Goal: Navigation & Orientation: Find specific page/section

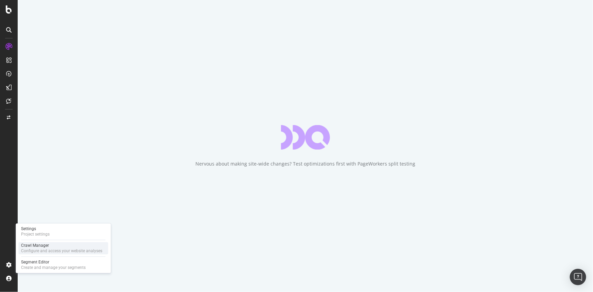
click at [39, 247] on div "Crawl Manager" at bounding box center [61, 245] width 81 height 5
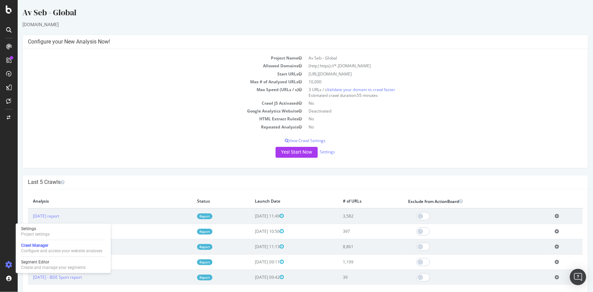
click at [206, 216] on link "Report" at bounding box center [204, 216] width 15 height 6
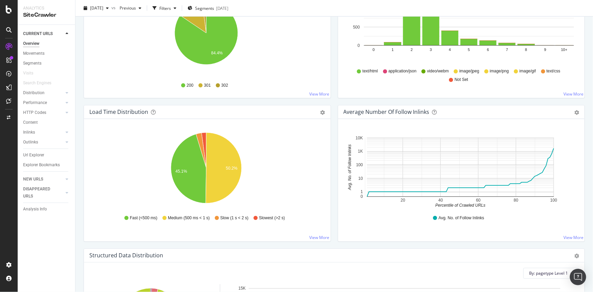
scroll to position [432, 0]
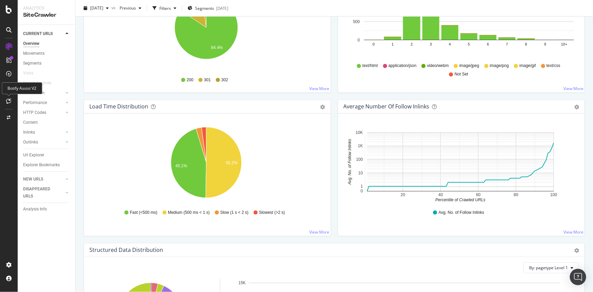
click at [38, 93] on div "Botify Assist V2" at bounding box center [22, 88] width 40 height 12
click at [44, 91] on div "Distribution" at bounding box center [33, 92] width 21 height 7
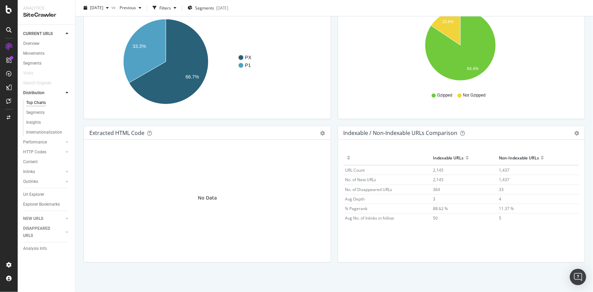
scroll to position [970, 0]
click at [28, 180] on div "Outlinks" at bounding box center [30, 181] width 15 height 7
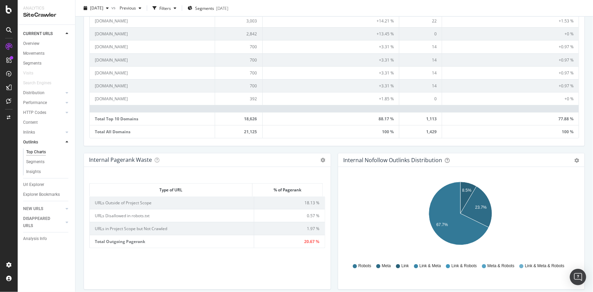
scroll to position [507, 0]
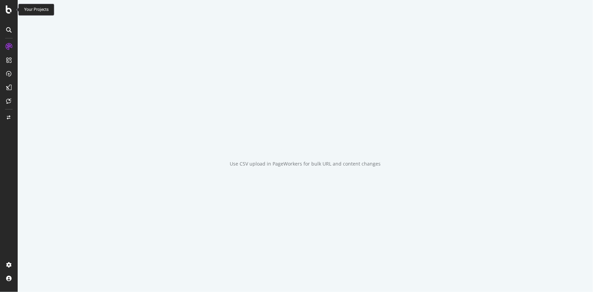
click at [8, 10] on icon at bounding box center [9, 9] width 6 height 8
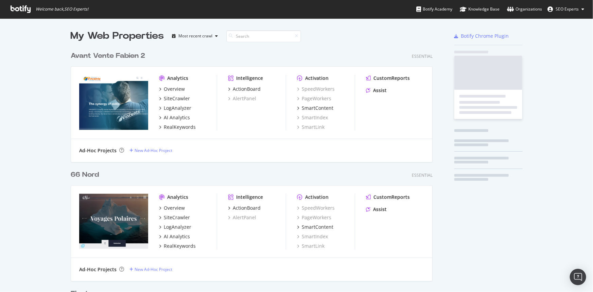
scroll to position [2531, 363]
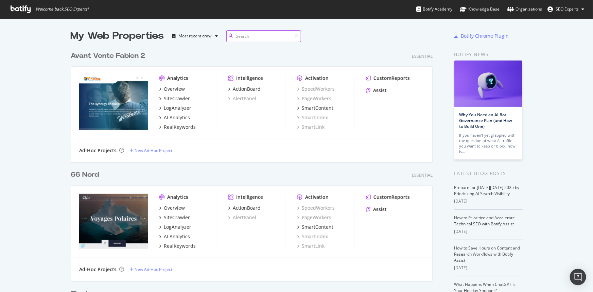
click at [259, 34] on input at bounding box center [263, 36] width 75 height 12
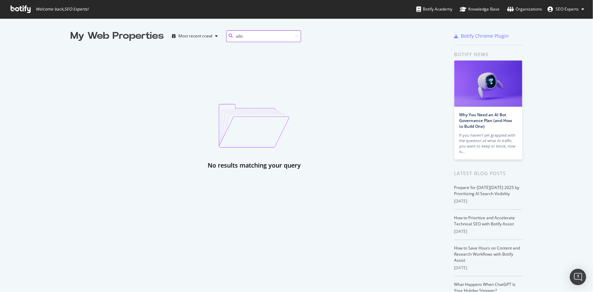
type input "allti"
click at [176, 38] on div "Most recent crawl" at bounding box center [195, 36] width 51 height 10
click at [293, 36] on div at bounding box center [296, 36] width 6 height 4
click at [14, 7] on icon at bounding box center [21, 8] width 20 height 7
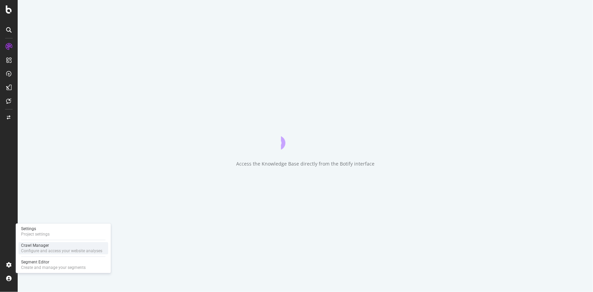
click at [46, 249] on div "Configure and access your website analyses" at bounding box center [61, 250] width 81 height 5
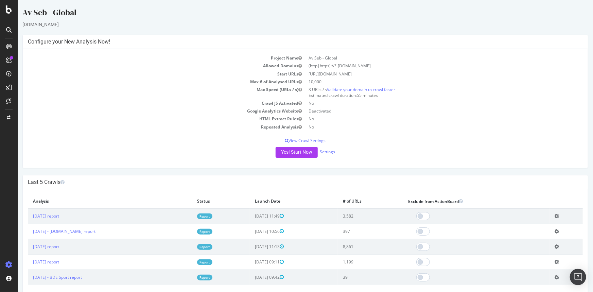
click at [9, 30] on icon at bounding box center [8, 29] width 5 height 5
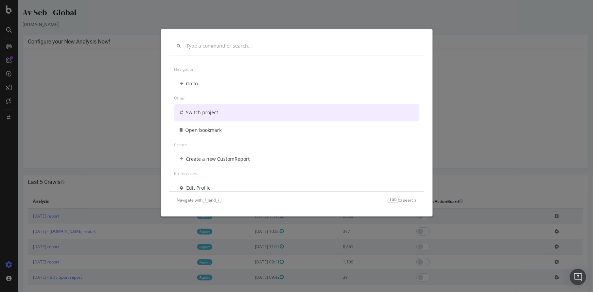
click at [193, 111] on div "Switch project" at bounding box center [202, 112] width 32 height 7
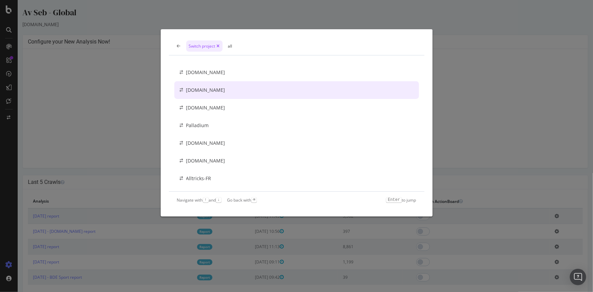
type input "all"
click at [222, 93] on div "alltricks.com" at bounding box center [296, 90] width 245 height 18
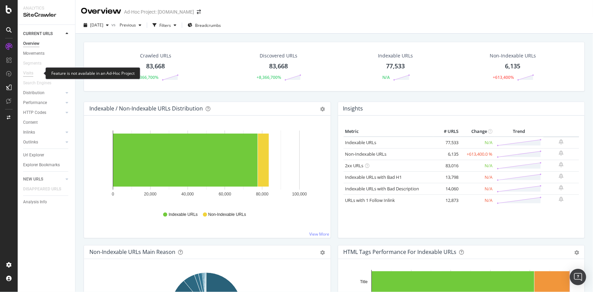
click at [27, 73] on div "Visits" at bounding box center [28, 73] width 10 height 7
click at [12, 30] on div at bounding box center [8, 29] width 11 height 11
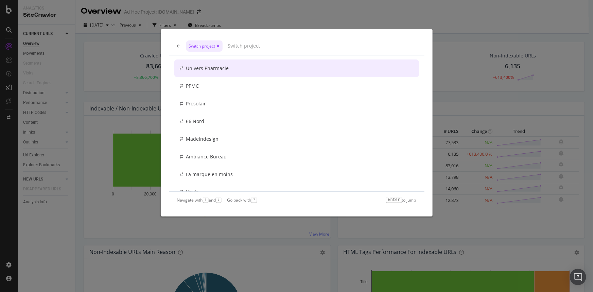
scroll to position [349, 0]
